Goal: Contribute content

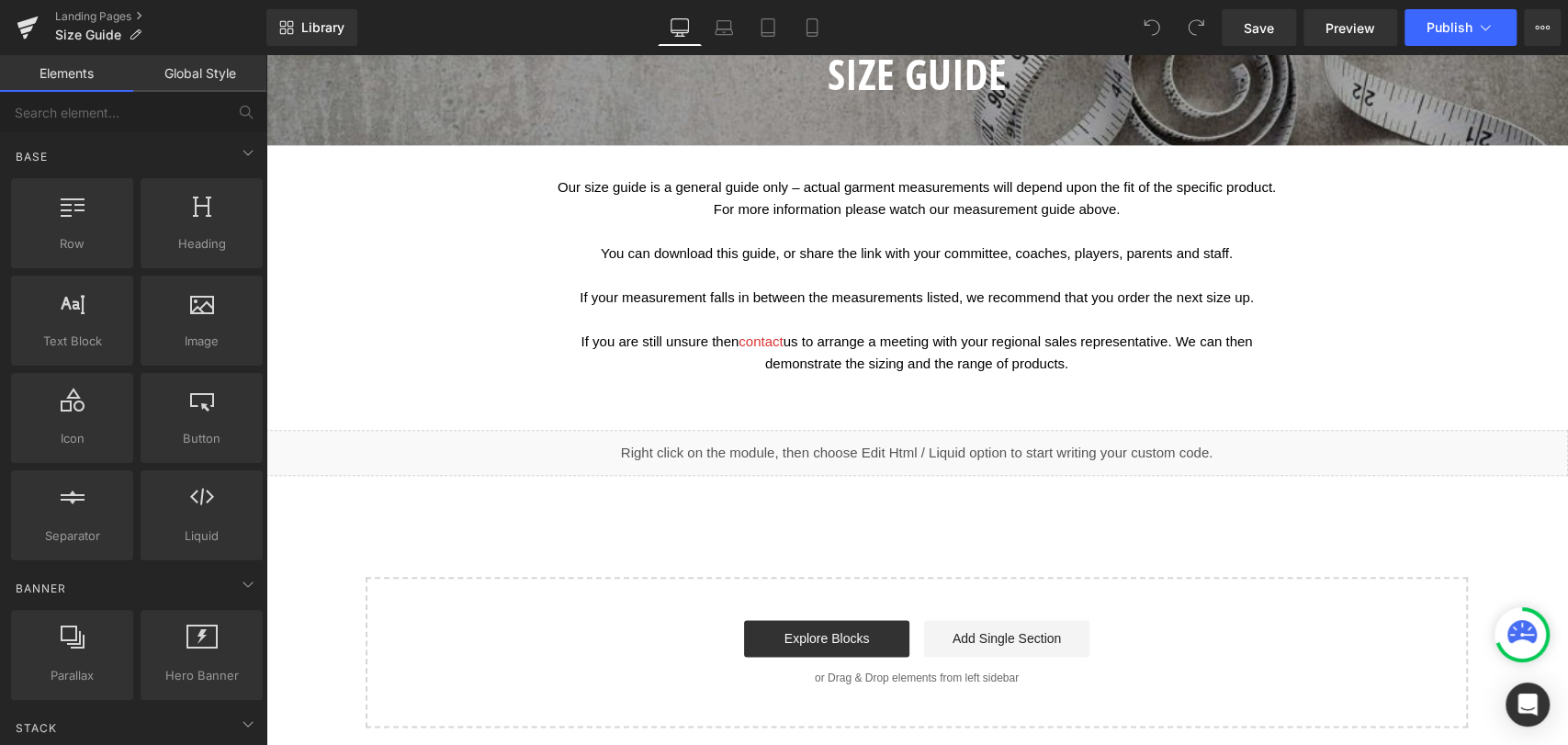
scroll to position [1224, 0]
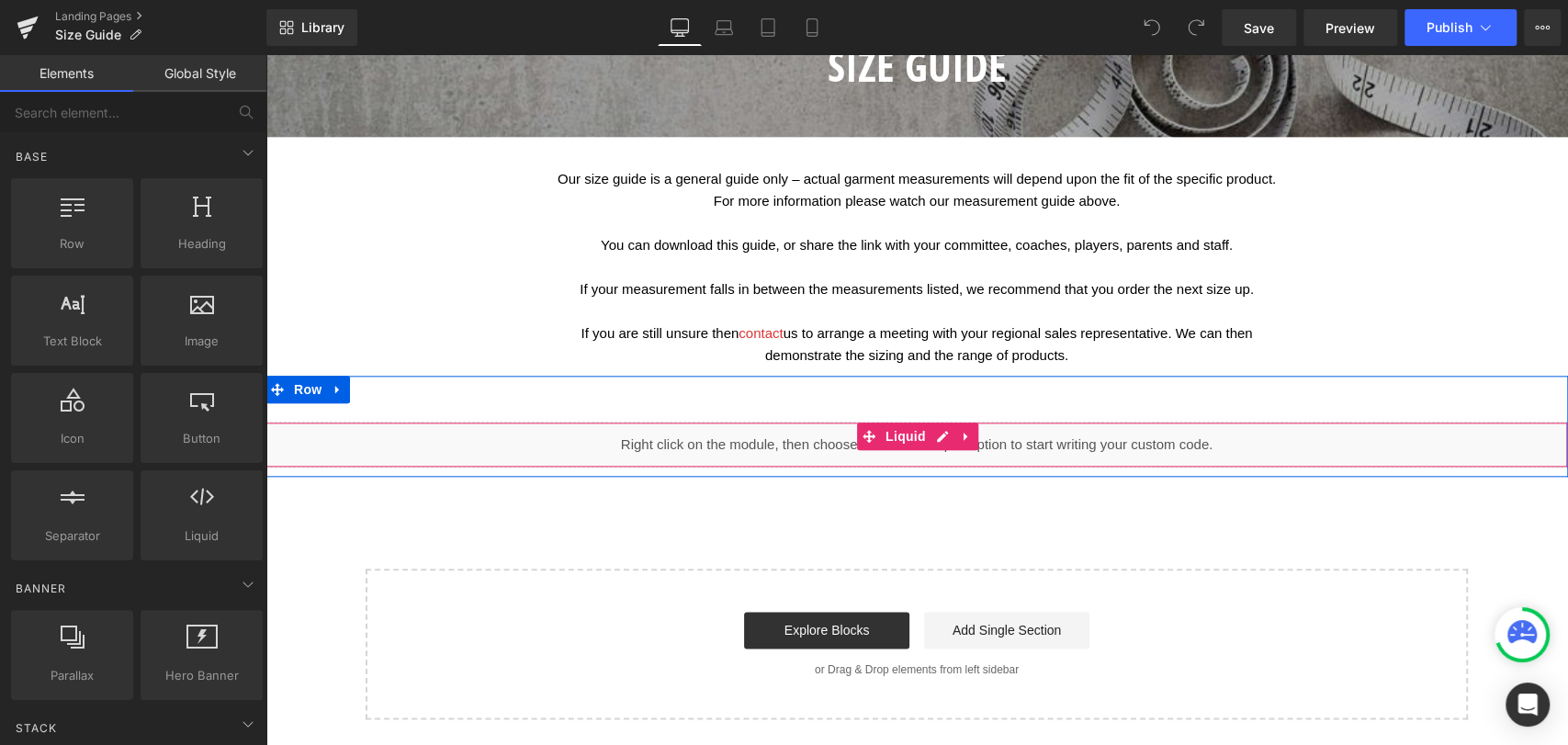
click at [666, 468] on div "Liquid" at bounding box center [917, 444] width 1303 height 46
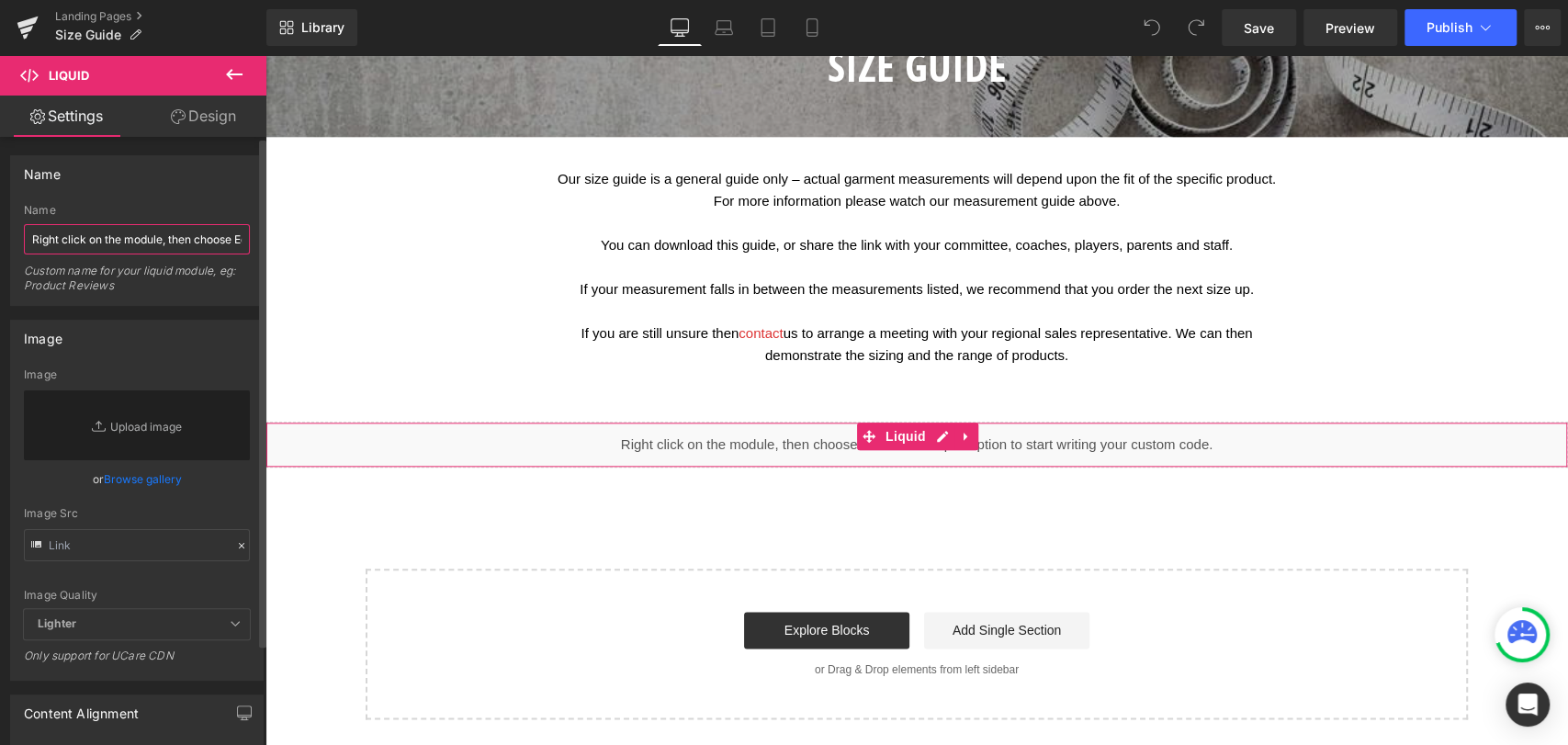
click at [123, 241] on input "Right click on the module, then choose Edit Html / Liquid option to start writi…" at bounding box center [137, 239] width 226 height 30
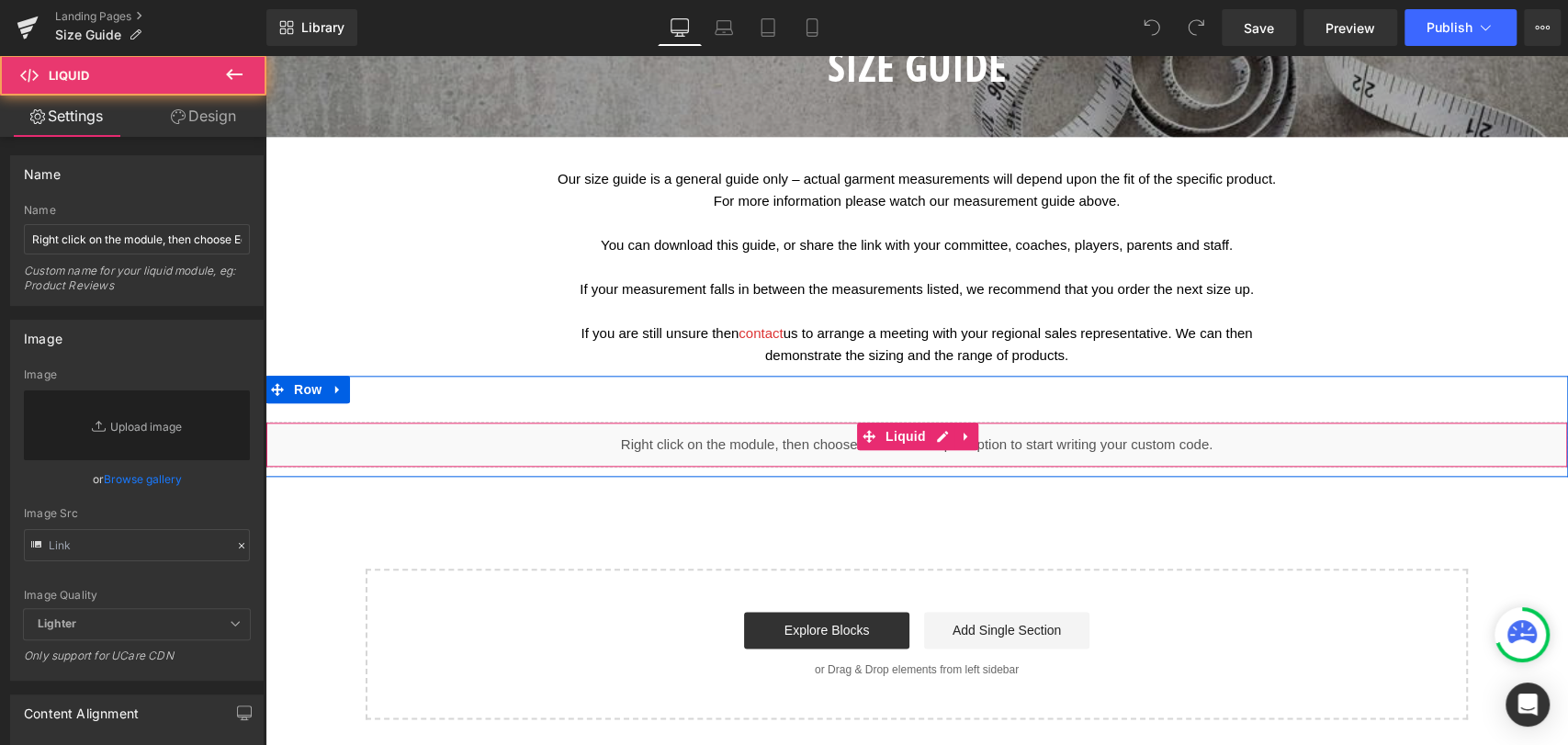
click at [996, 468] on div "Liquid" at bounding box center [917, 444] width 1303 height 46
click at [964, 443] on icon at bounding box center [965, 437] width 13 height 14
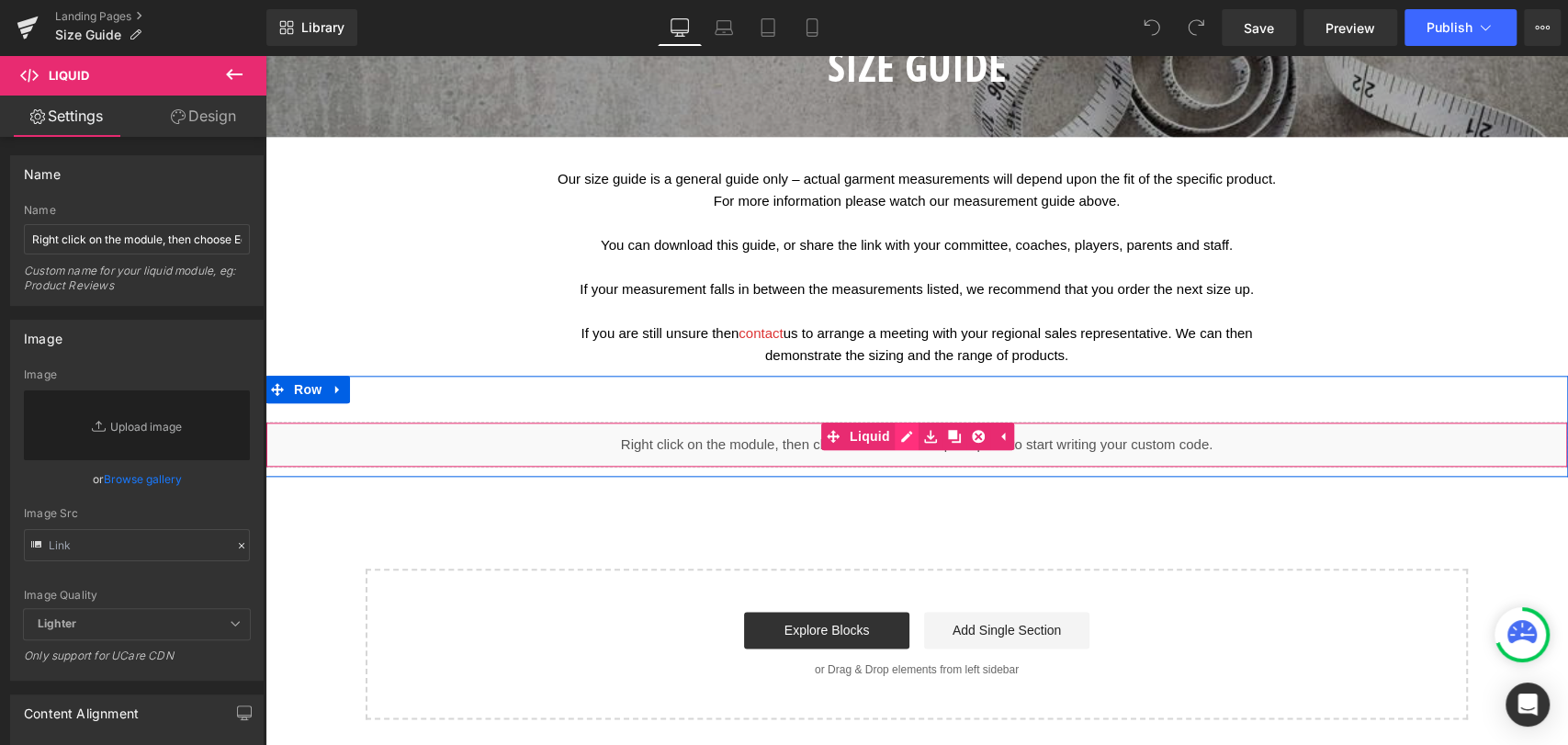
click at [899, 458] on div "Liquid" at bounding box center [917, 444] width 1303 height 46
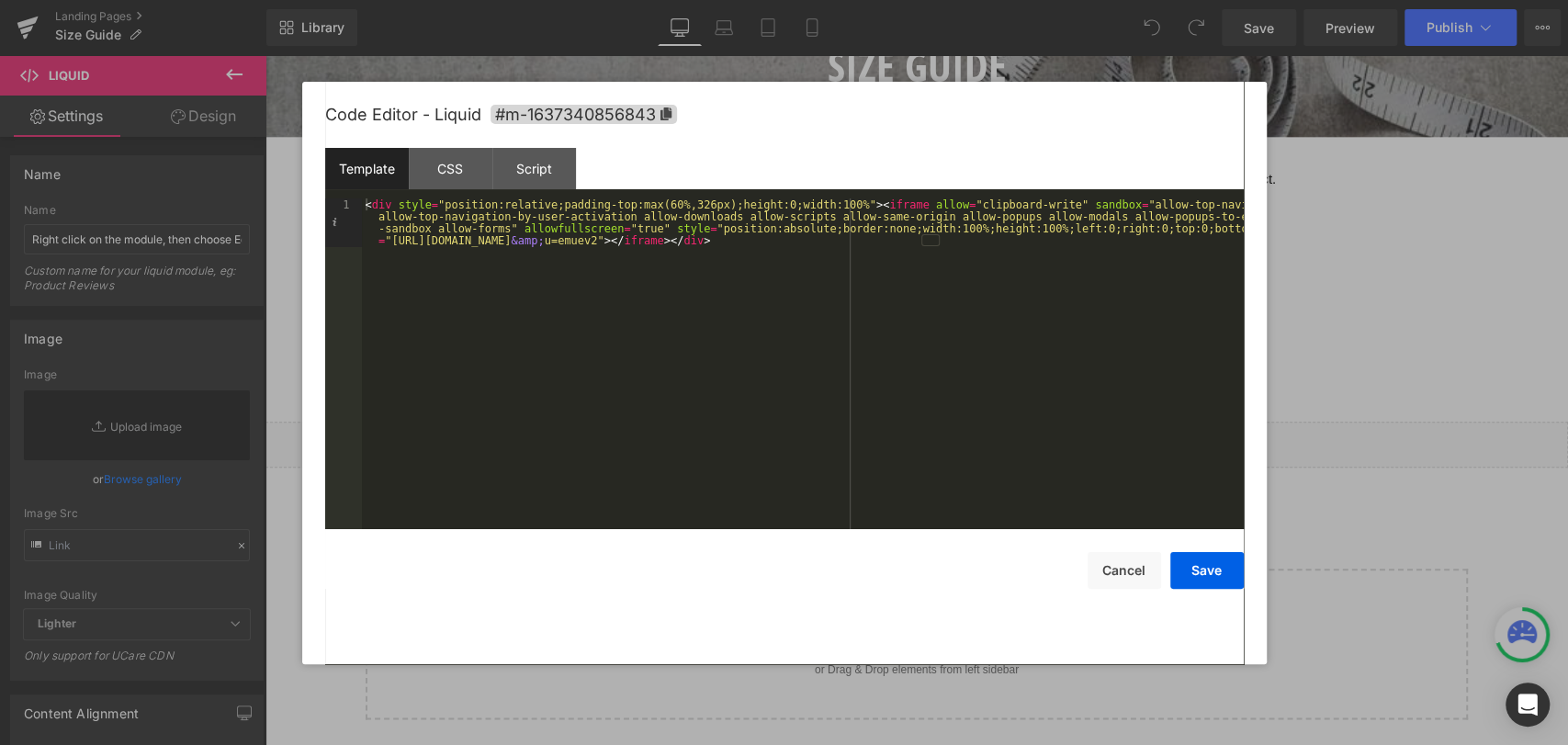
click at [973, 289] on div "< div style = "position:relative;padding-top:max(60%,326px);height:0;width:100%…" at bounding box center [802, 413] width 882 height 429
click at [711, 242] on div "< div style = "position:relative;padding-top:max(60%,326px);height:0;width:100%…" at bounding box center [802, 395] width 882 height 392
drag, startPoint x: 712, startPoint y: 243, endPoint x: 764, endPoint y: 243, distance: 52.0
click at [764, 243] on div "< div style = "position:relative;padding-top:max(60%,326px);height:0;width:100%…" at bounding box center [802, 395] width 882 height 392
drag, startPoint x: 681, startPoint y: 255, endPoint x: 362, endPoint y: 257, distance: 319.0
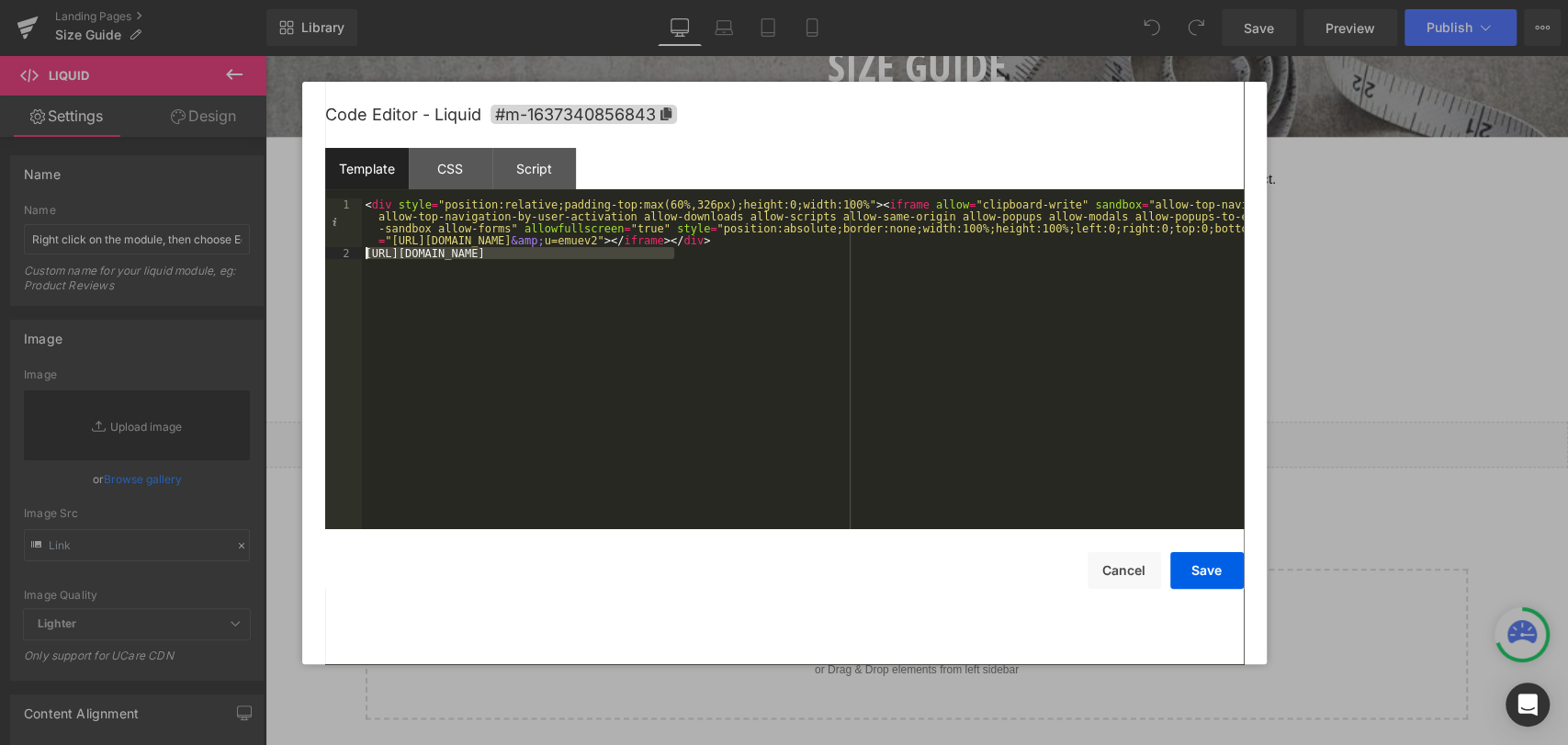
click at [362, 257] on div "< div style = "position:relative;padding-top:max(60%,326px);height:0;width:100%…" at bounding box center [802, 395] width 882 height 392
click at [1222, 567] on button "Save" at bounding box center [1207, 570] width 74 height 37
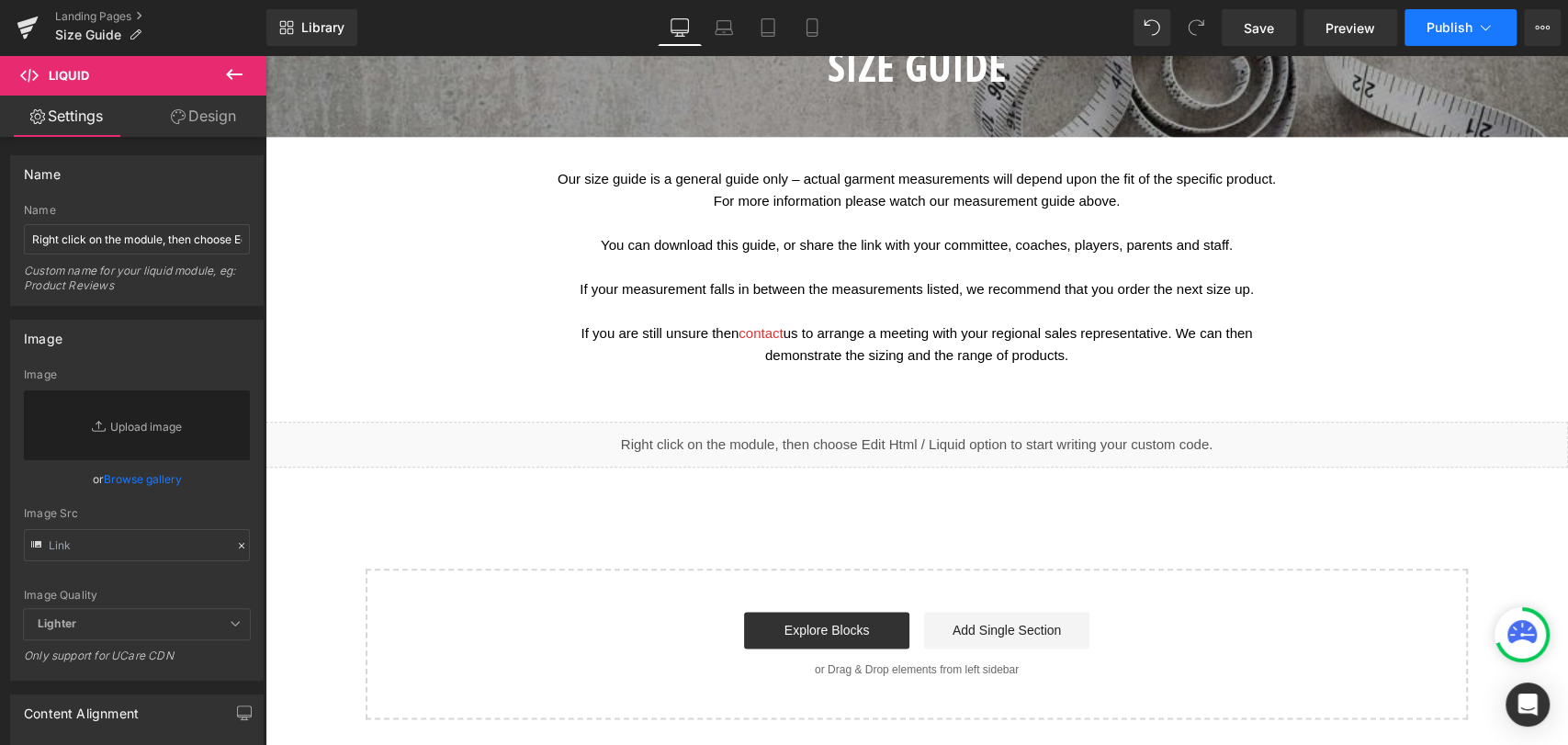
click at [1448, 27] on span "Publish" at bounding box center [1449, 27] width 46 height 15
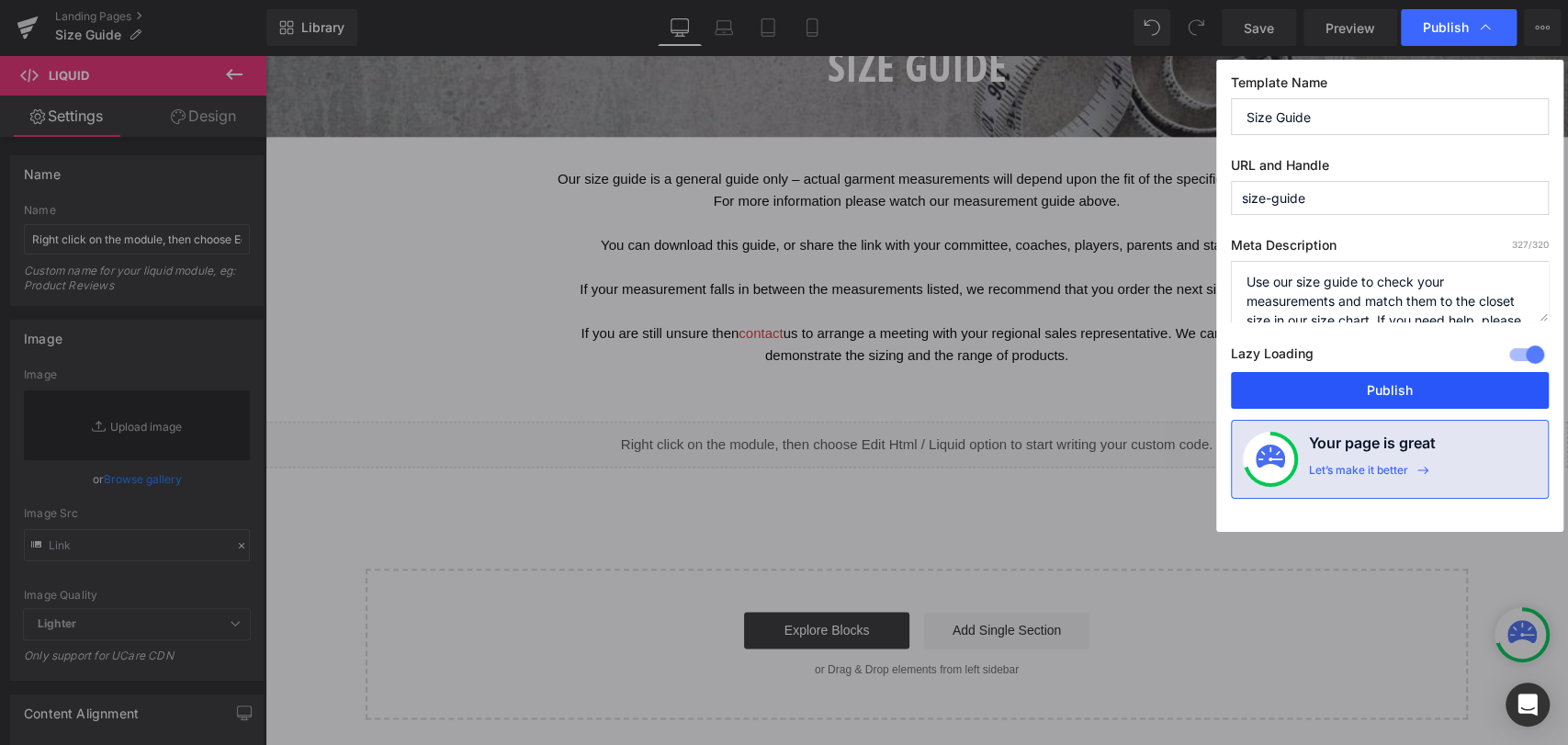
click at [1400, 382] on button "Publish" at bounding box center [1390, 390] width 318 height 37
